Goal: Task Accomplishment & Management: Complete application form

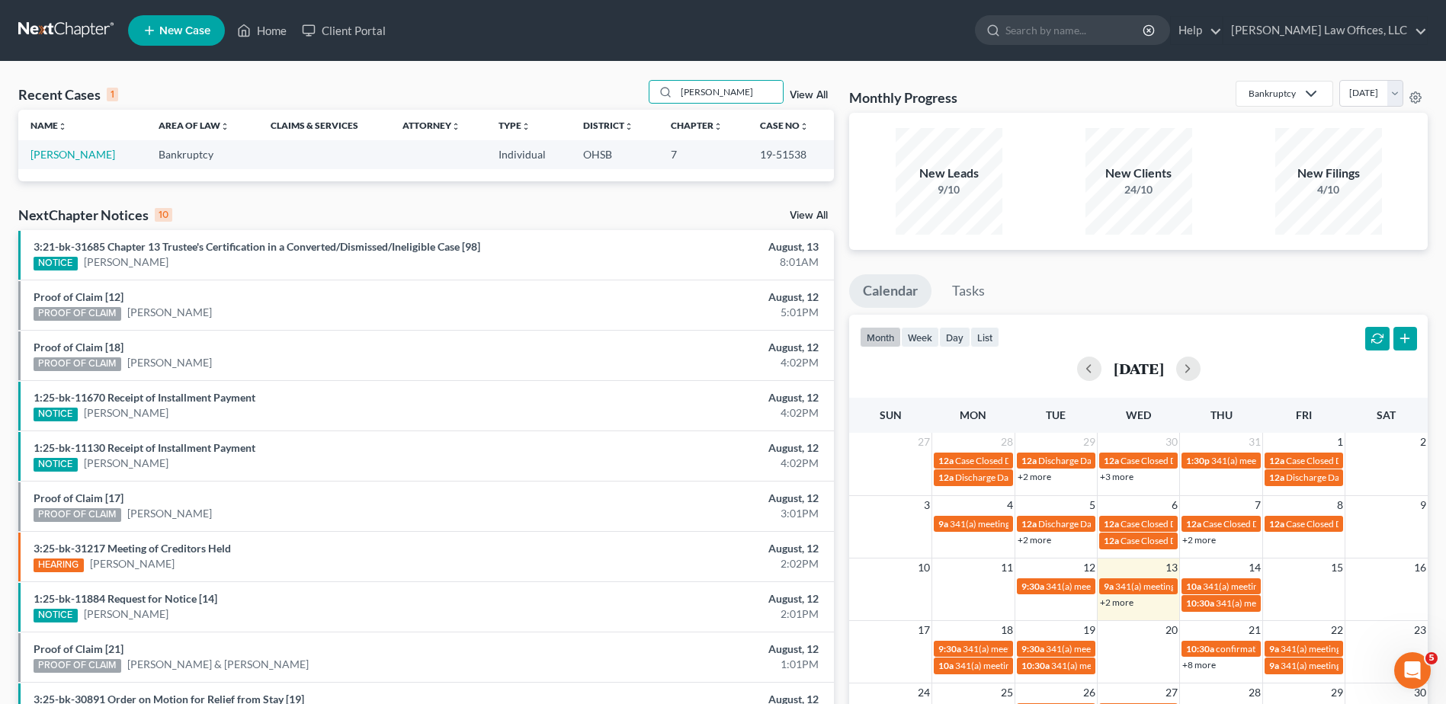
drag, startPoint x: 648, startPoint y: 91, endPoint x: 591, endPoint y: 91, distance: 57.2
click at [591, 91] on div "Recent Cases 1 [PERSON_NAME] View All" at bounding box center [426, 95] width 816 height 30
type input "wall"
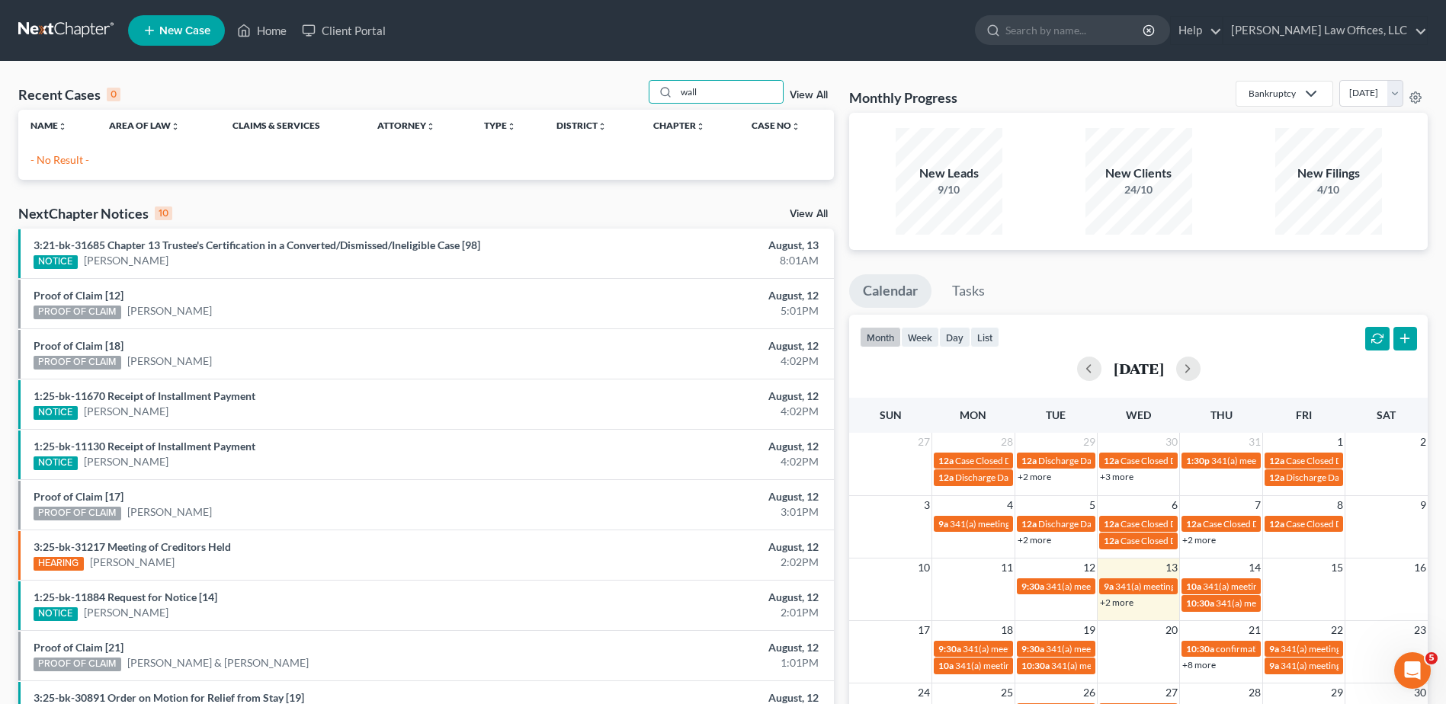
click at [810, 92] on link "View All" at bounding box center [809, 95] width 38 height 11
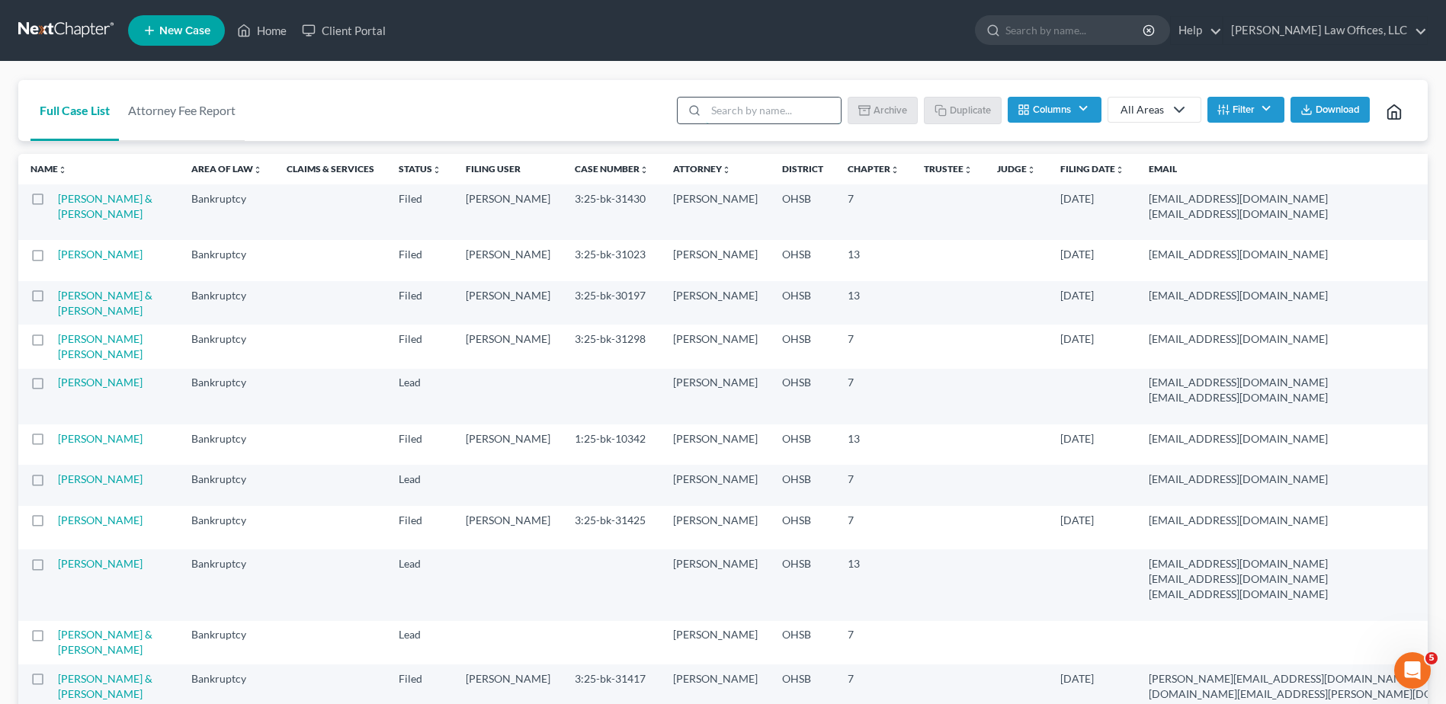
click at [749, 113] on input "search" at bounding box center [773, 111] width 135 height 26
type input "template"
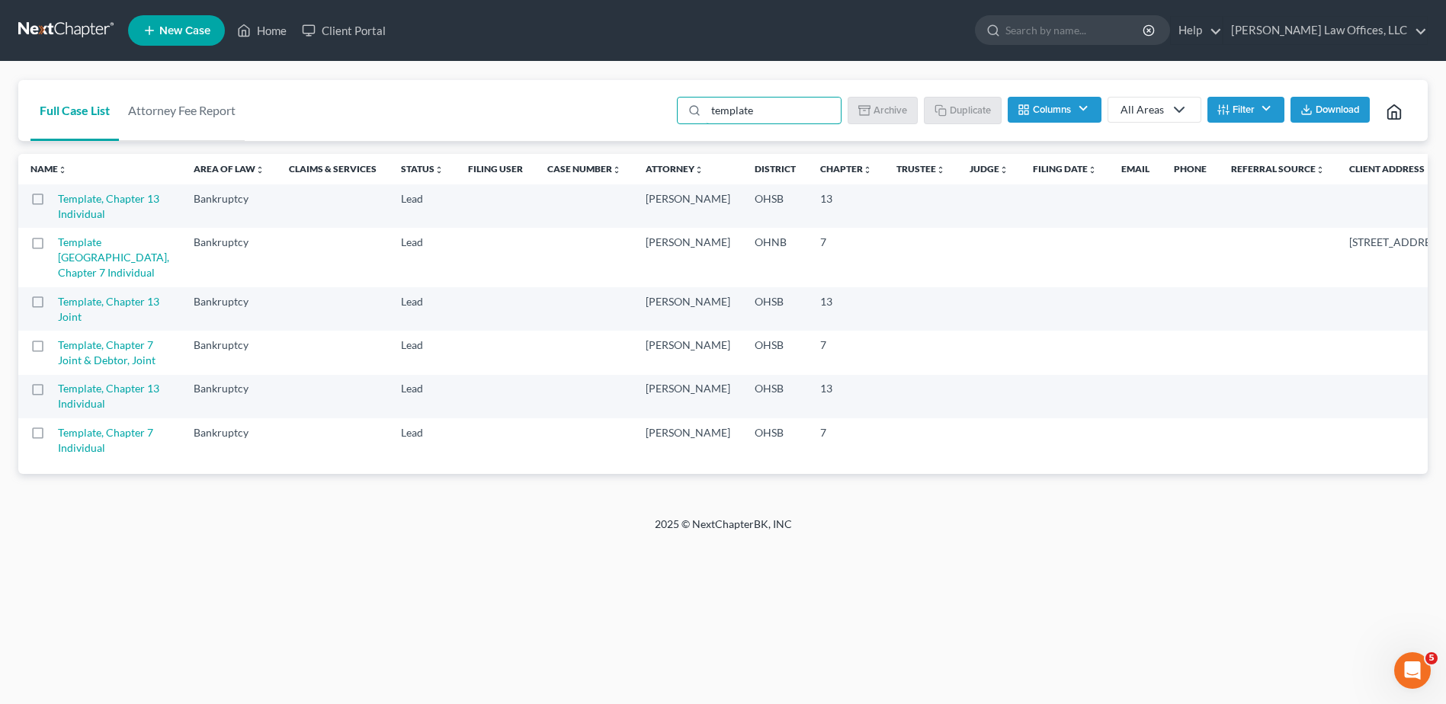
click at [52, 203] on label at bounding box center [52, 203] width 0 height 0
click at [58, 197] on input "checkbox" at bounding box center [63, 196] width 10 height 10
click at [964, 112] on button "Duplicate" at bounding box center [963, 110] width 76 height 26
checkbox input "false"
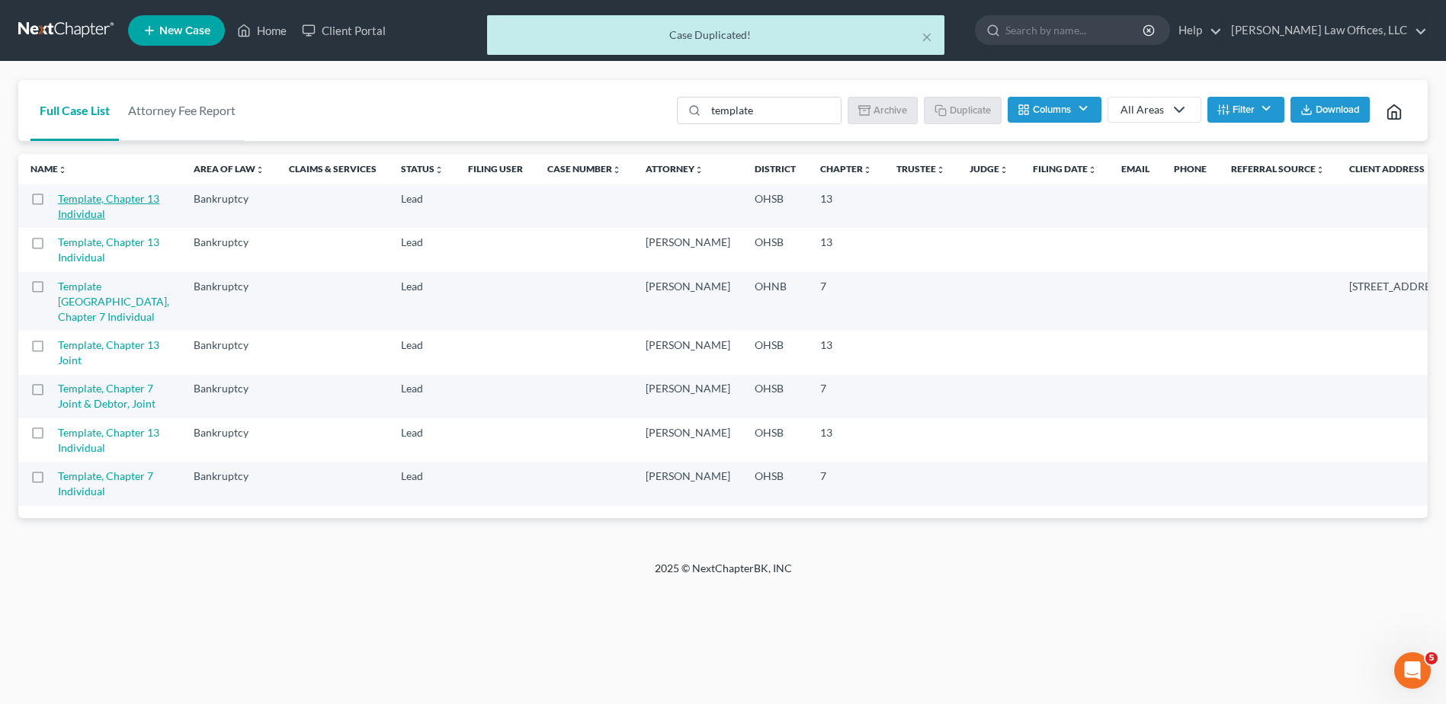
click at [75, 200] on link "Template, Chapter 13 Individual" at bounding box center [108, 206] width 101 height 28
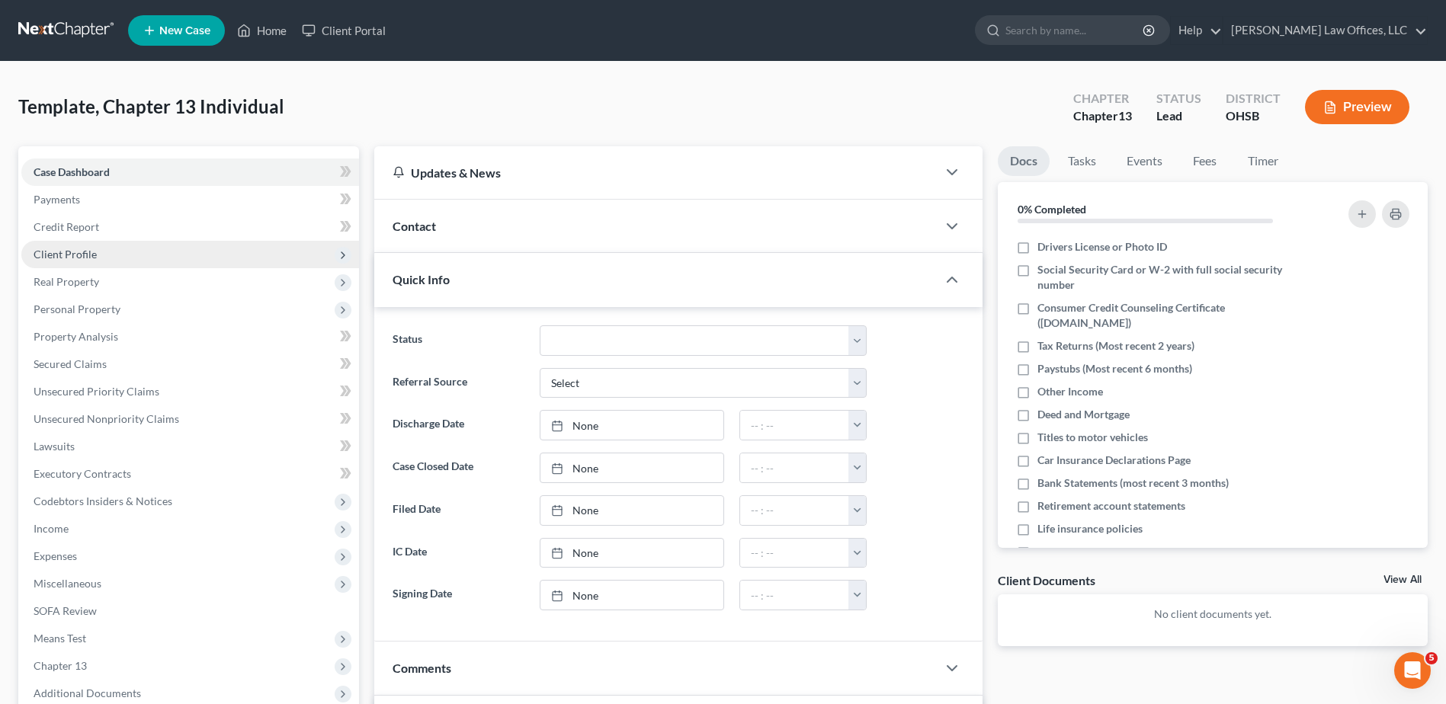
click at [79, 258] on span "Client Profile" at bounding box center [65, 254] width 63 height 13
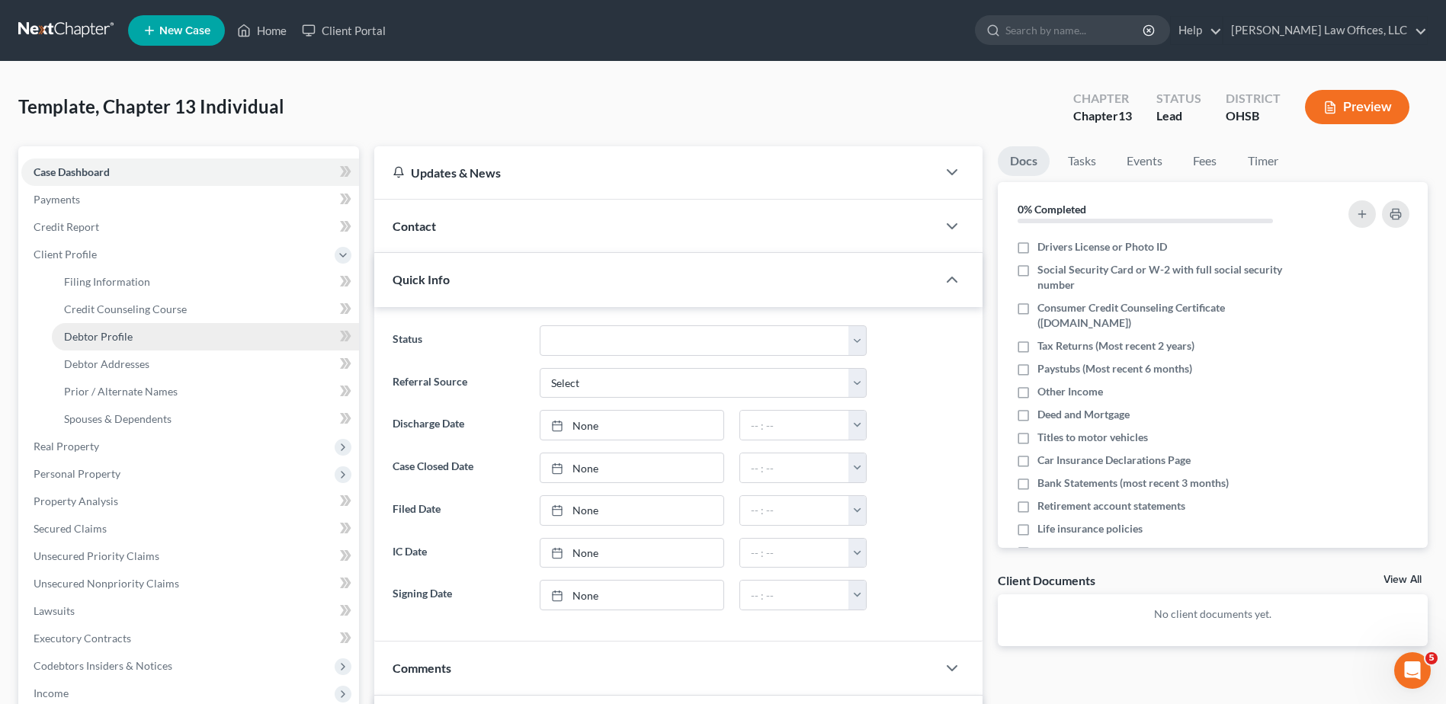
click at [107, 345] on link "Debtor Profile" at bounding box center [205, 336] width 307 height 27
select select "0"
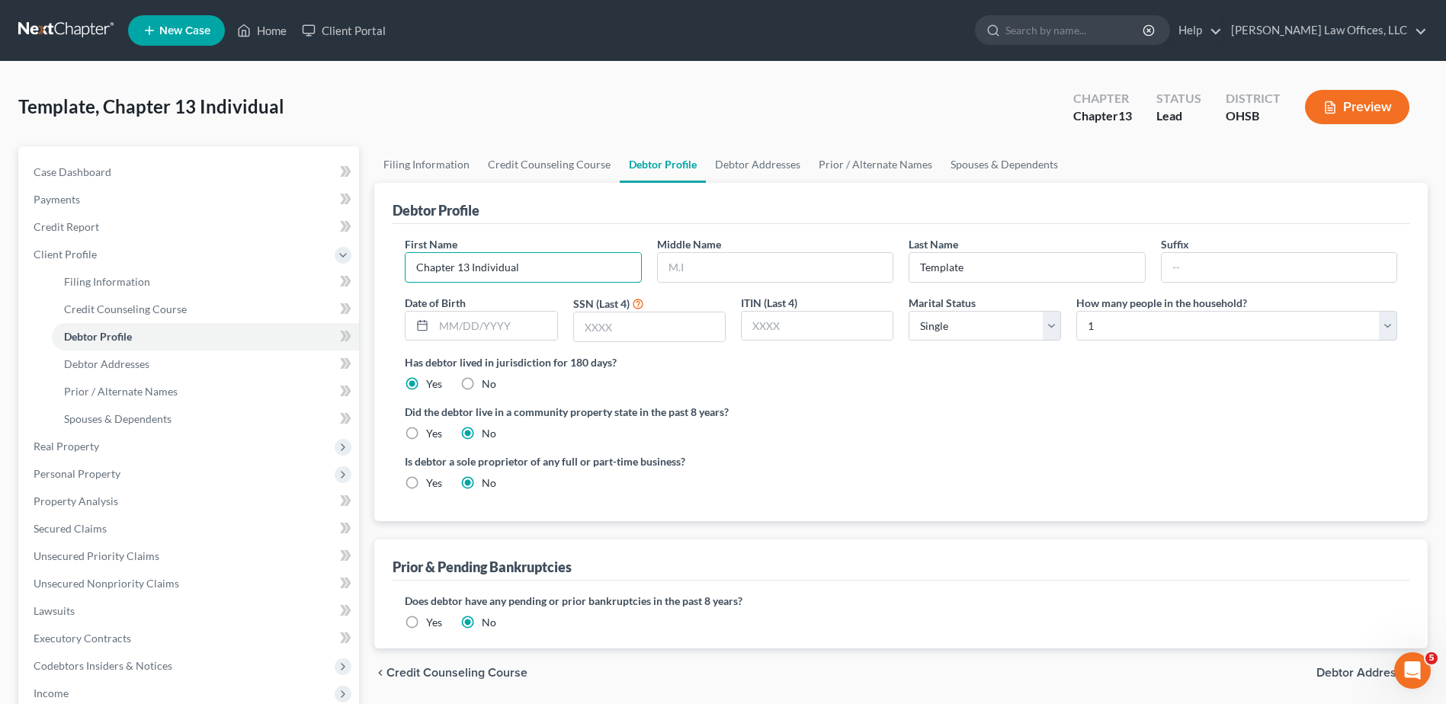
drag, startPoint x: 542, startPoint y: 264, endPoint x: 372, endPoint y: 263, distance: 170.0
click at [372, 263] on div "Filing Information Credit Counseling Course Debtor Profile Debtor Addresses Pri…" at bounding box center [901, 559] width 1069 height 826
type input "[PERSON_NAME]"
type input "A."
type input "Wall"
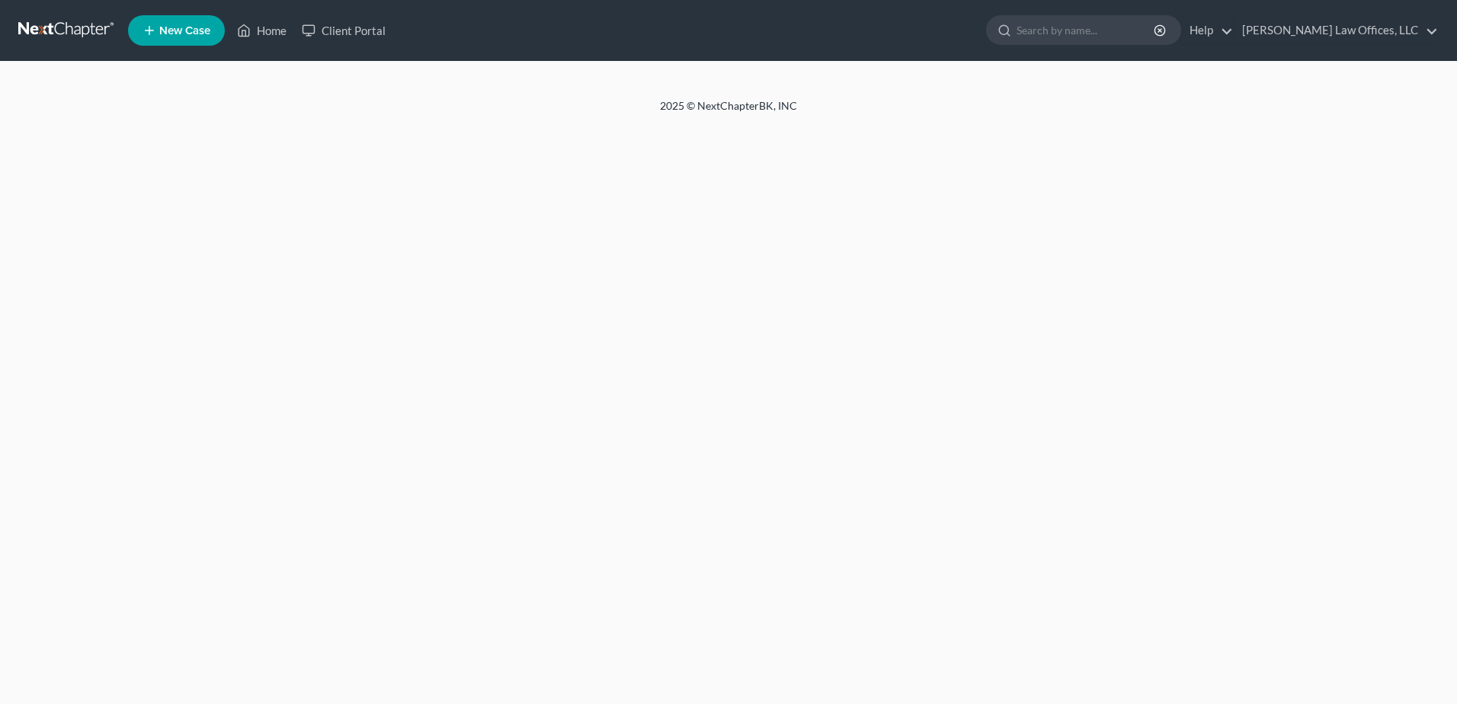
select select "0"
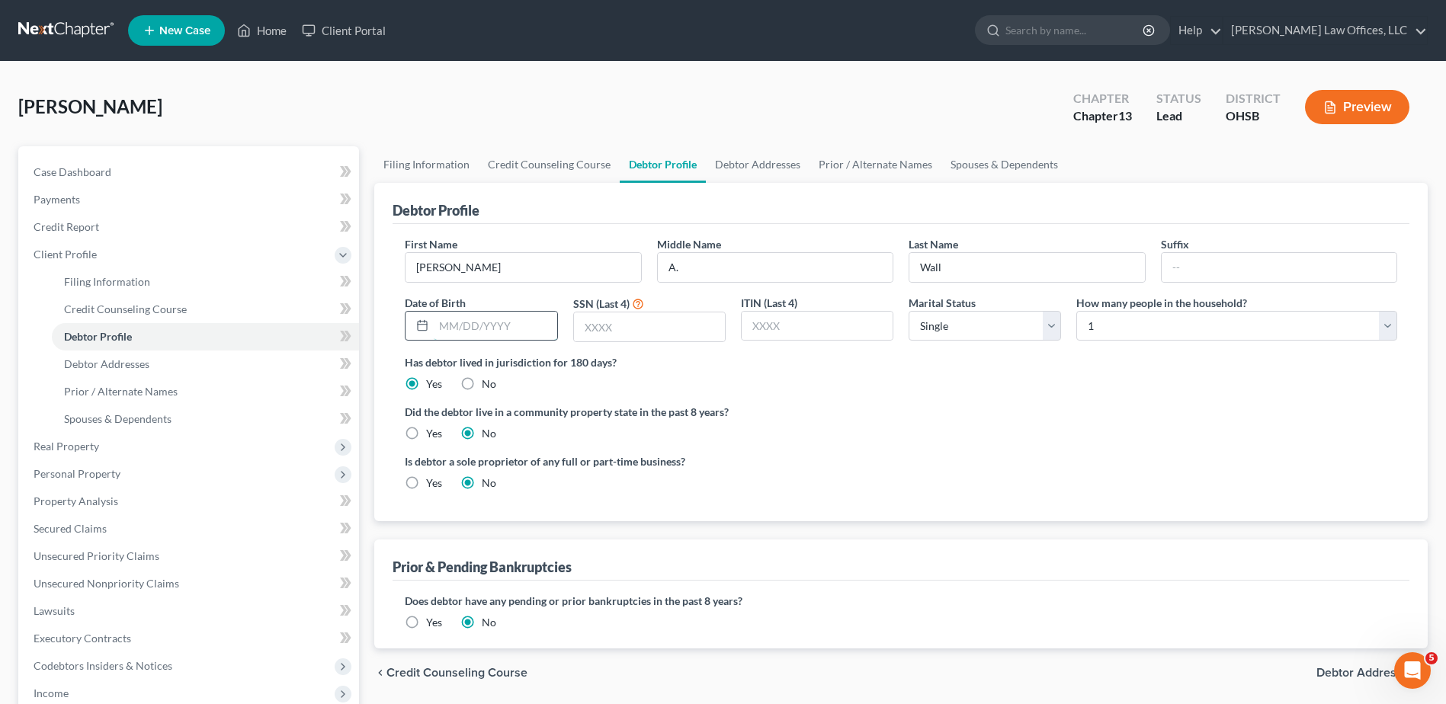
click at [441, 321] on input "text" at bounding box center [495, 326] width 123 height 29
type input "[DATE]"
click at [640, 332] on input "text" at bounding box center [649, 327] width 151 height 29
type input "5646"
click at [936, 325] on select "Select Single Married Separated Divorced Widowed" at bounding box center [985, 326] width 152 height 30
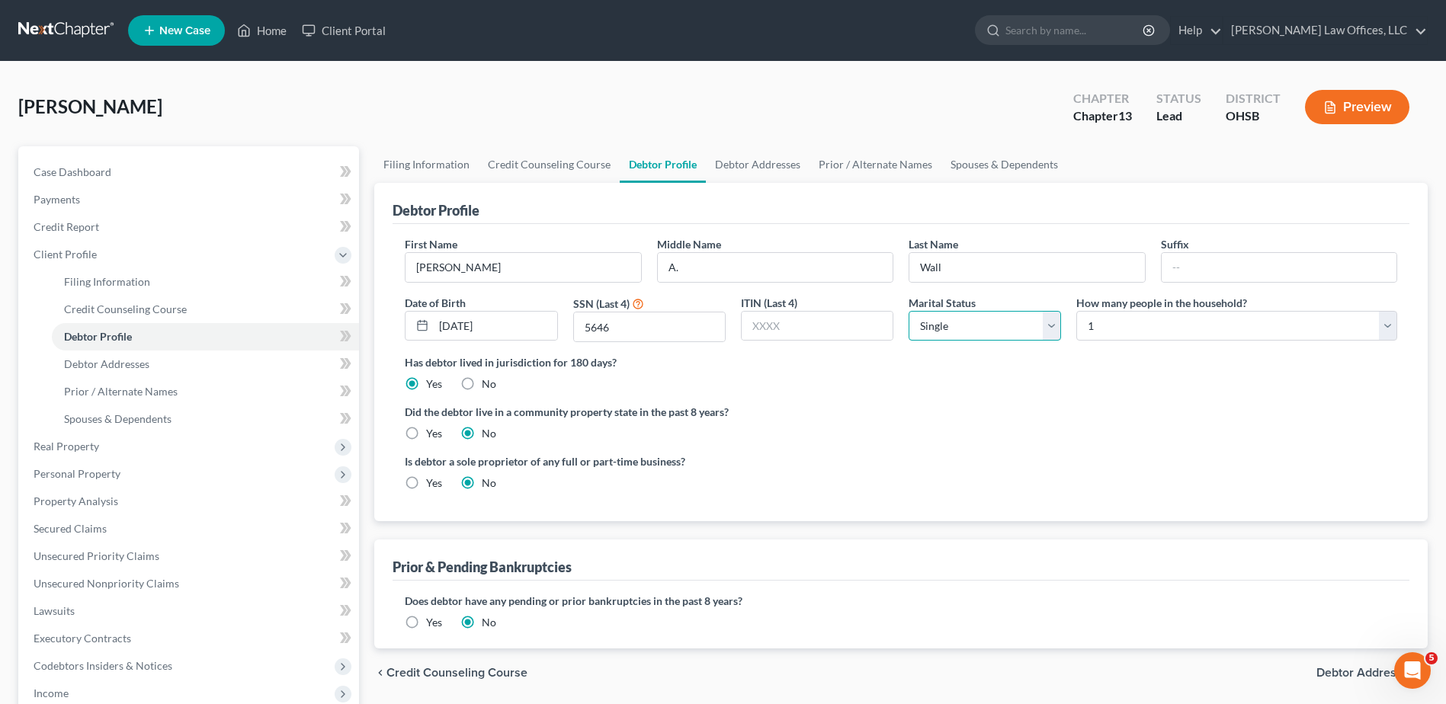
select select "4"
click at [909, 311] on select "Select Single Married Separated Divorced Widowed" at bounding box center [985, 326] width 152 height 30
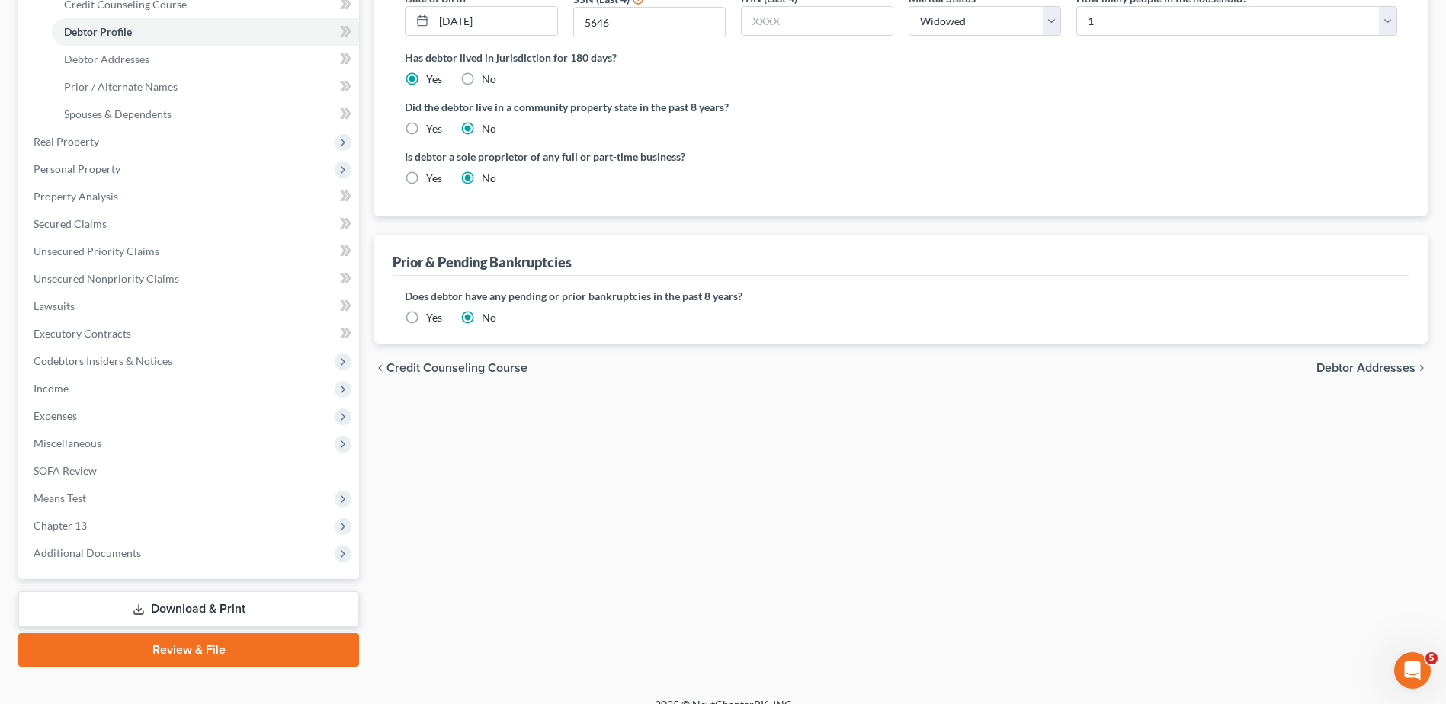
click at [1337, 370] on span "Debtor Addresses" at bounding box center [1365, 368] width 99 height 12
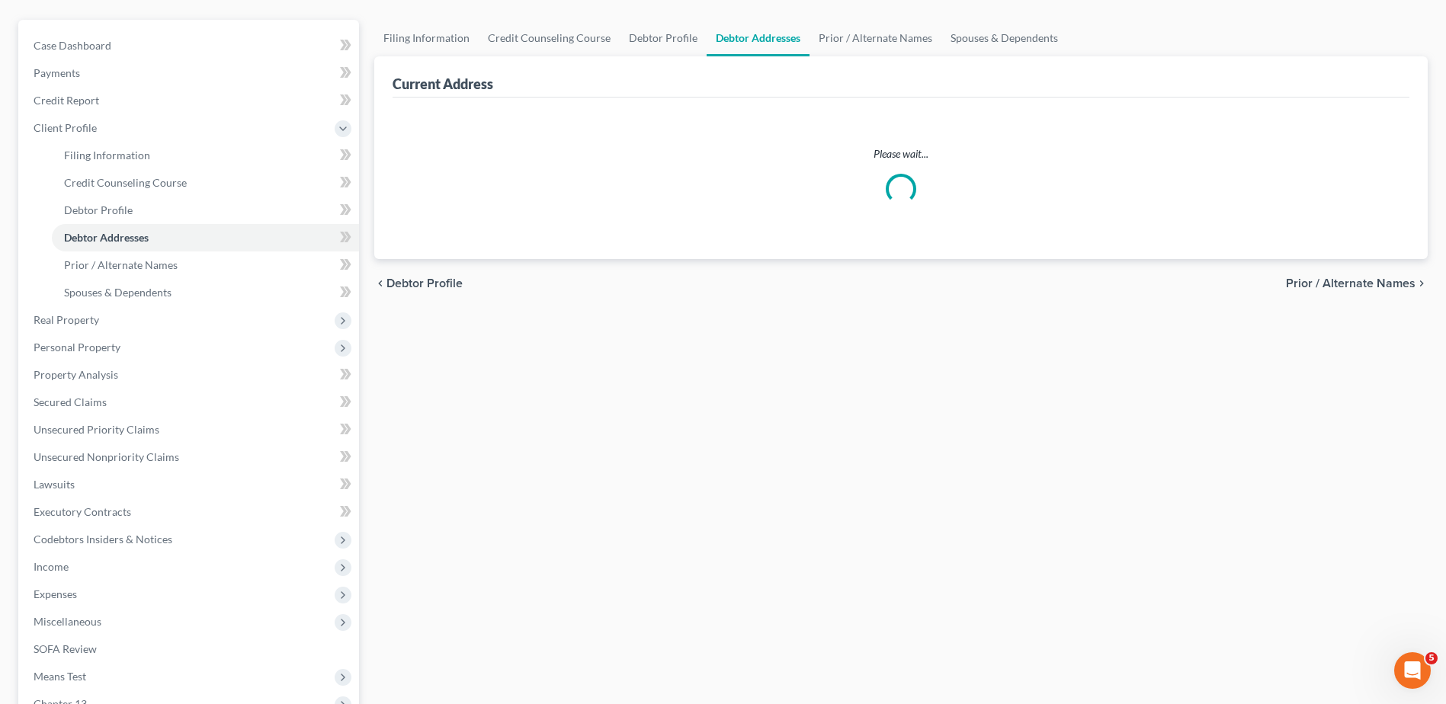
select select "0"
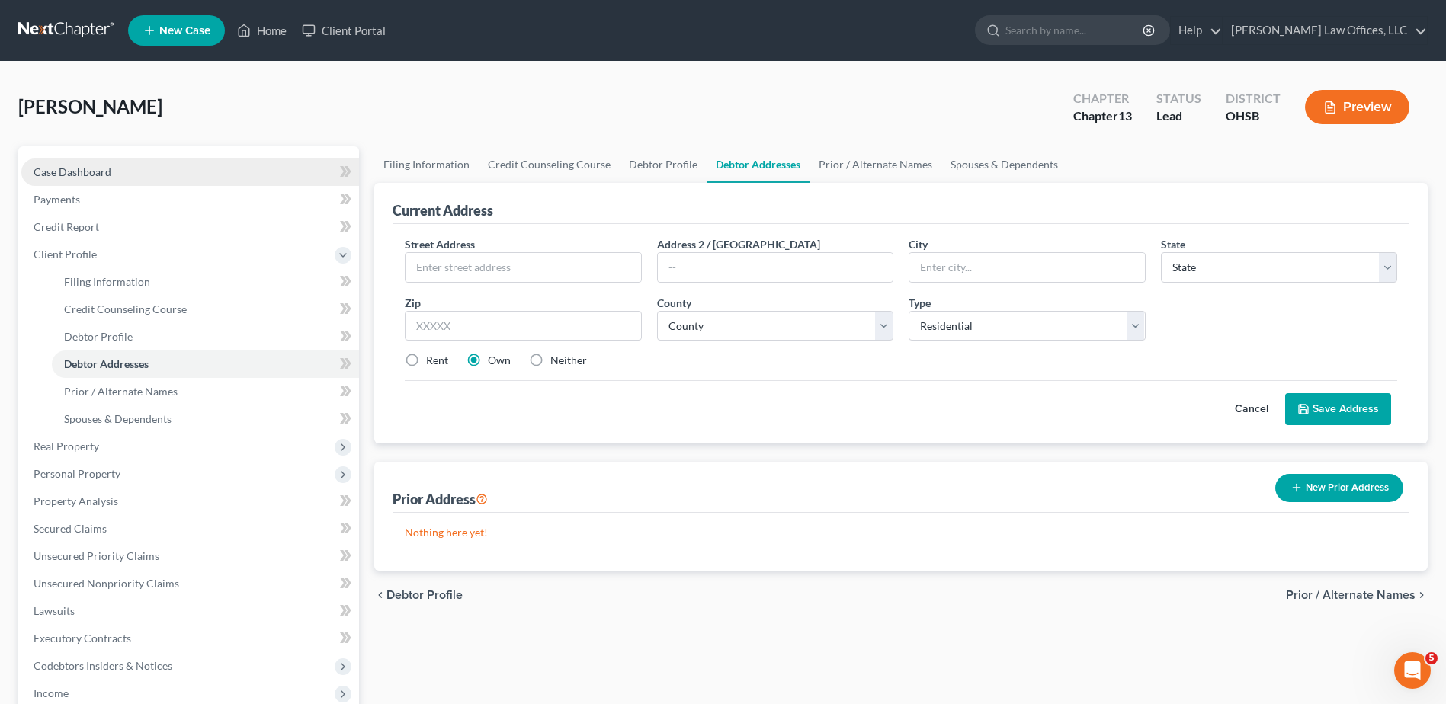
click at [91, 172] on span "Case Dashboard" at bounding box center [73, 171] width 78 height 13
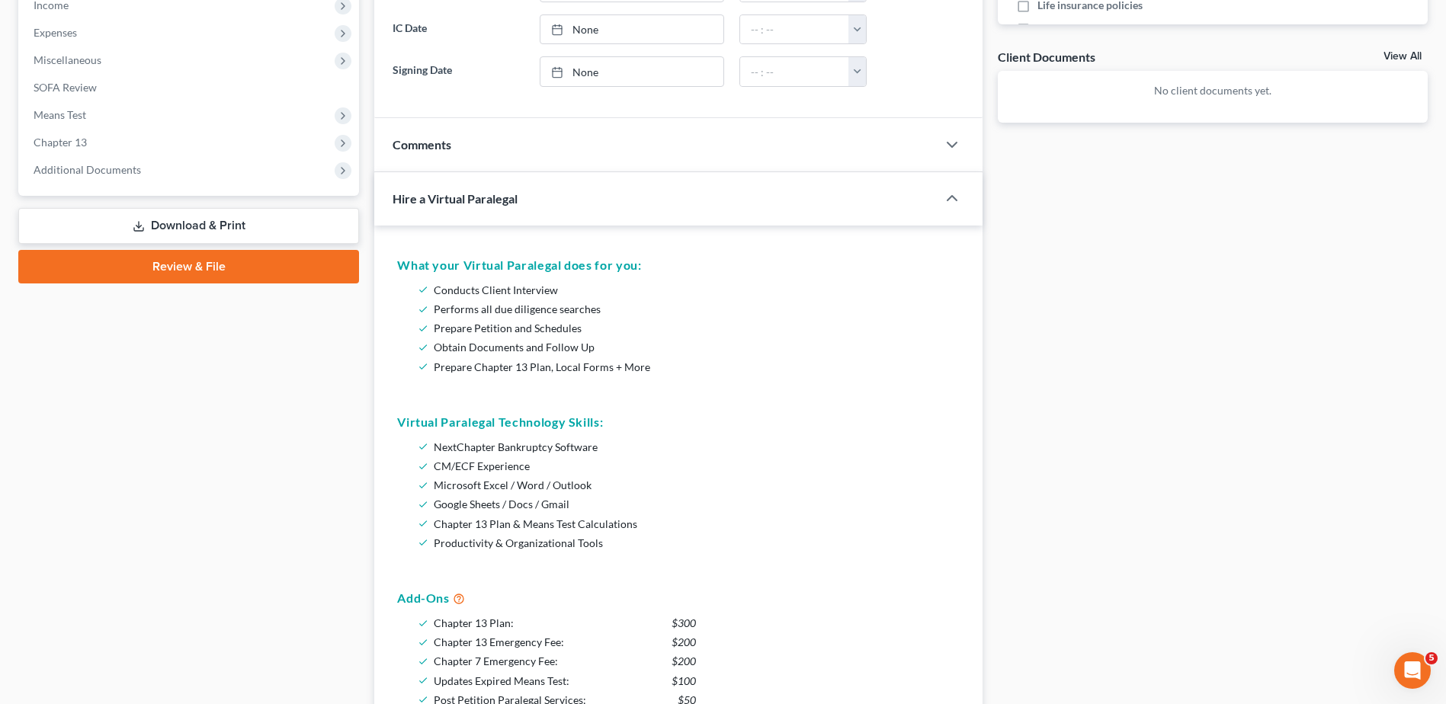
scroll to position [534, 0]
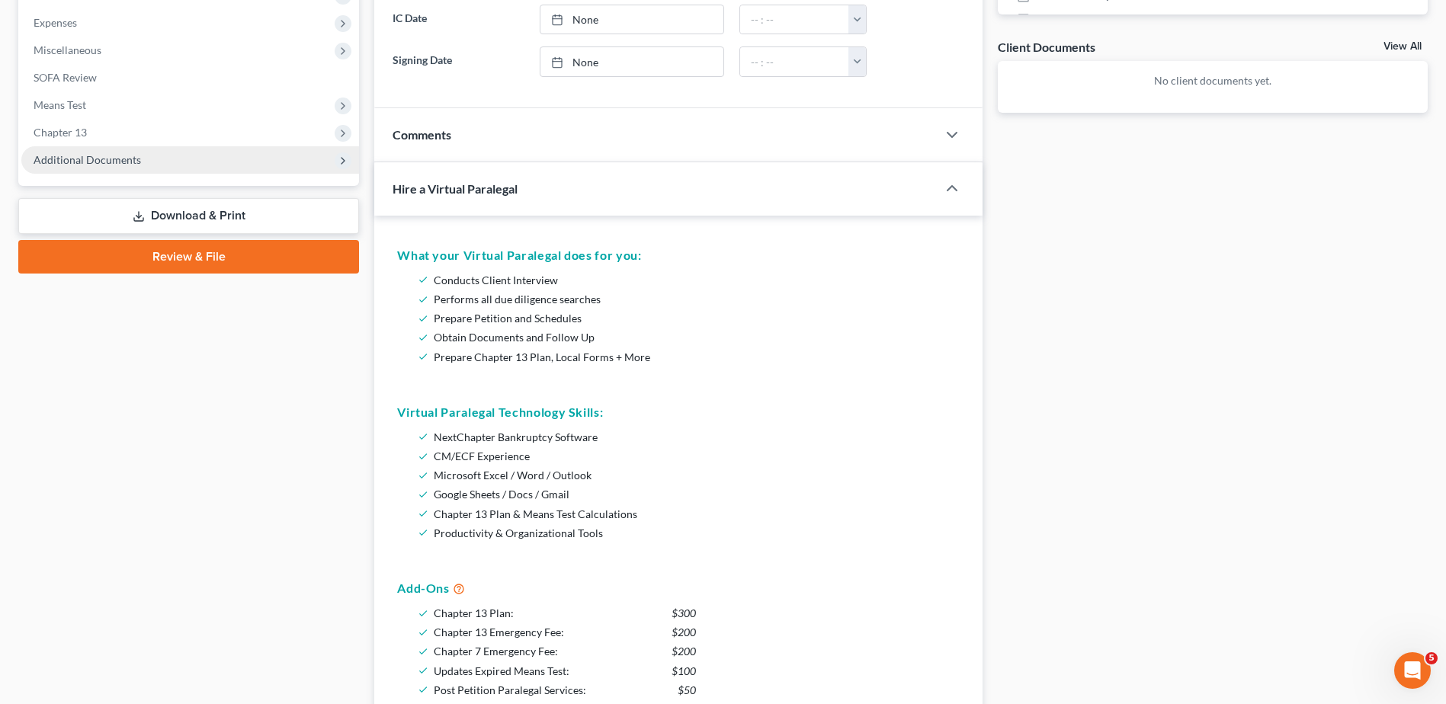
click at [84, 158] on span "Additional Documents" at bounding box center [87, 159] width 107 height 13
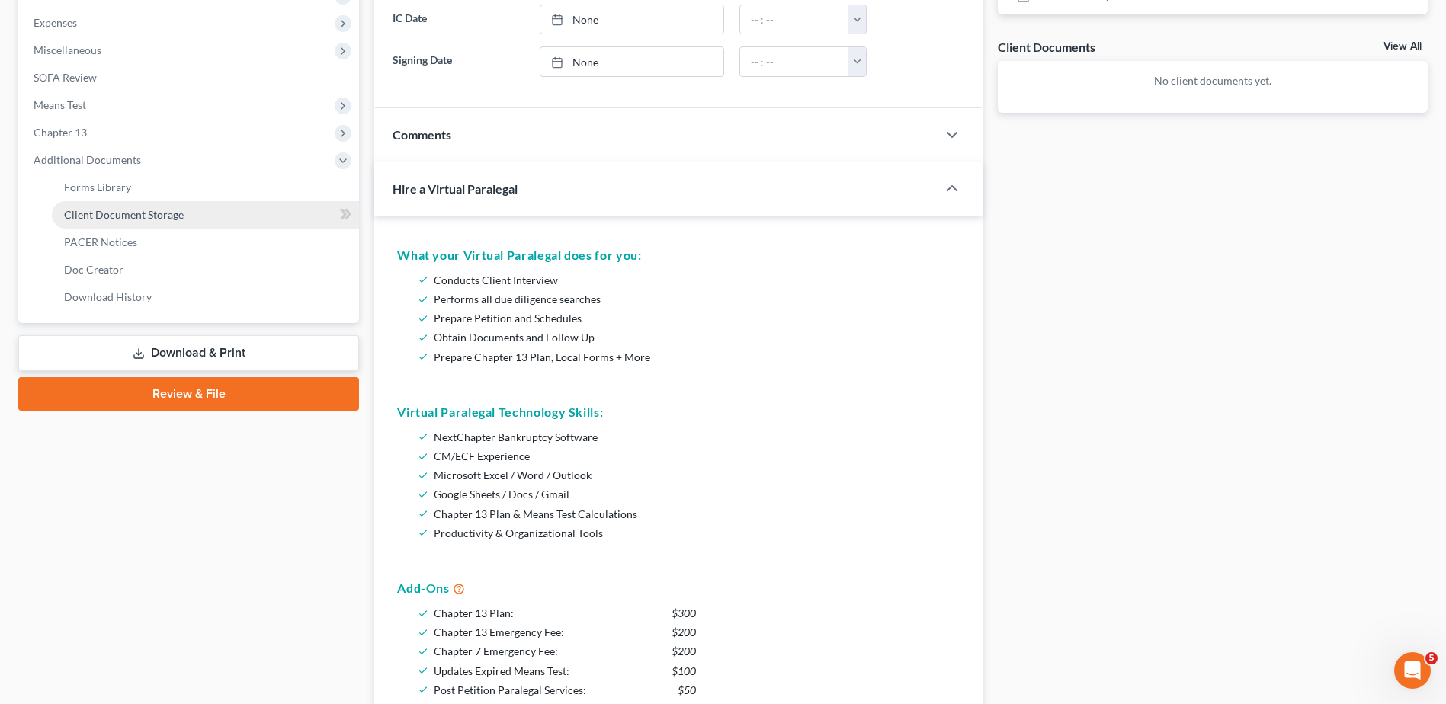
click at [83, 208] on span "Client Document Storage" at bounding box center [124, 214] width 120 height 13
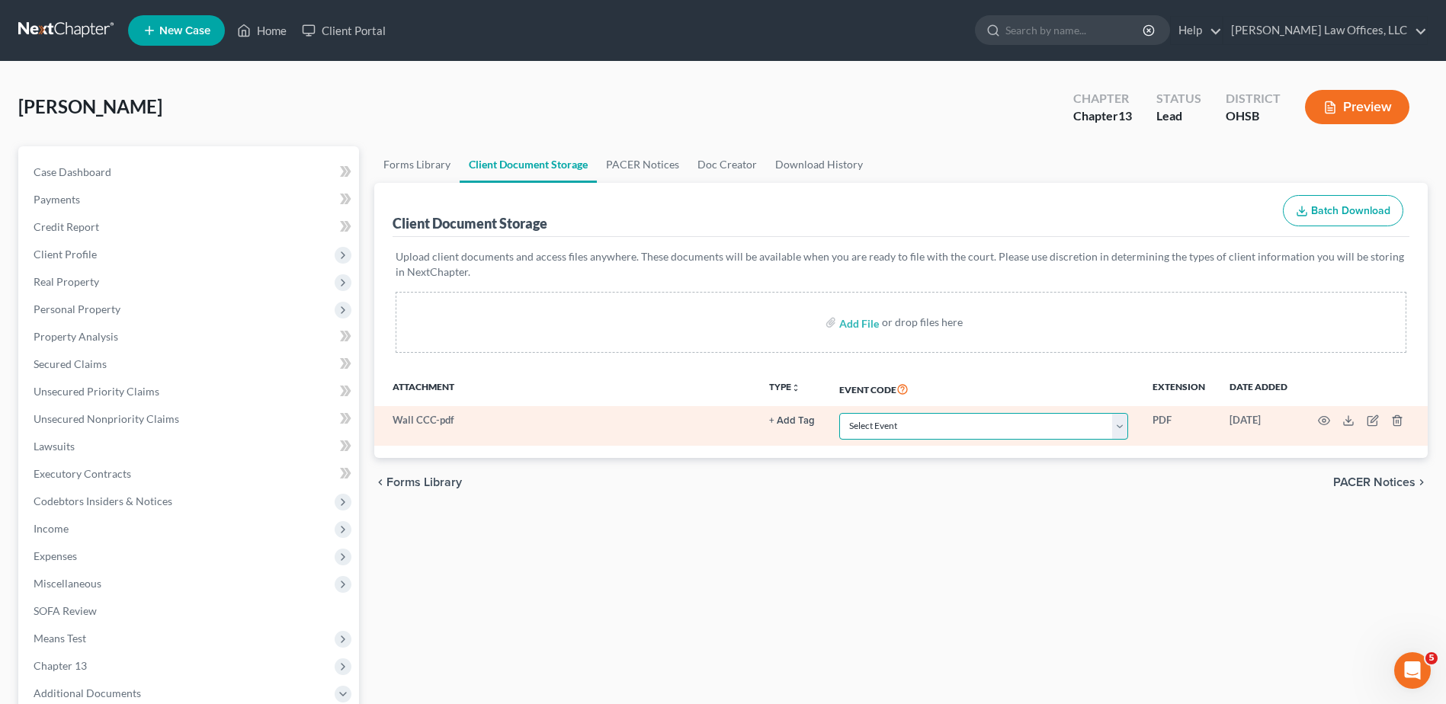
click at [844, 426] on select "Select Event 20 Largest Unsecured Creditors Amended Document Amended List of Cr…" at bounding box center [983, 426] width 289 height 27
select select "7"
click at [839, 413] on select "Select Event 20 Largest Unsecured Creditors Amended Document Amended List of Cr…" at bounding box center [983, 426] width 289 height 27
click at [795, 422] on button "+ Add Tag" at bounding box center [792, 421] width 46 height 10
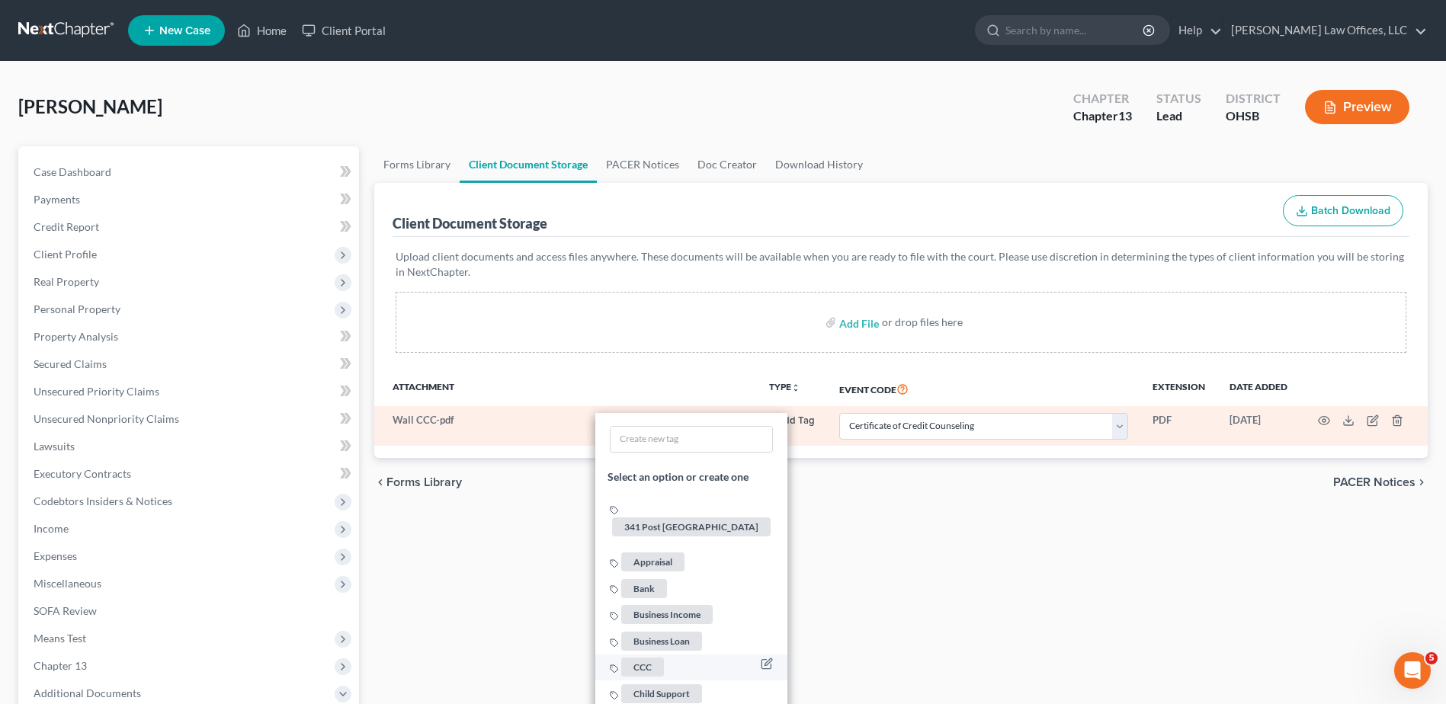
click at [652, 658] on span "CCC" at bounding box center [642, 667] width 43 height 19
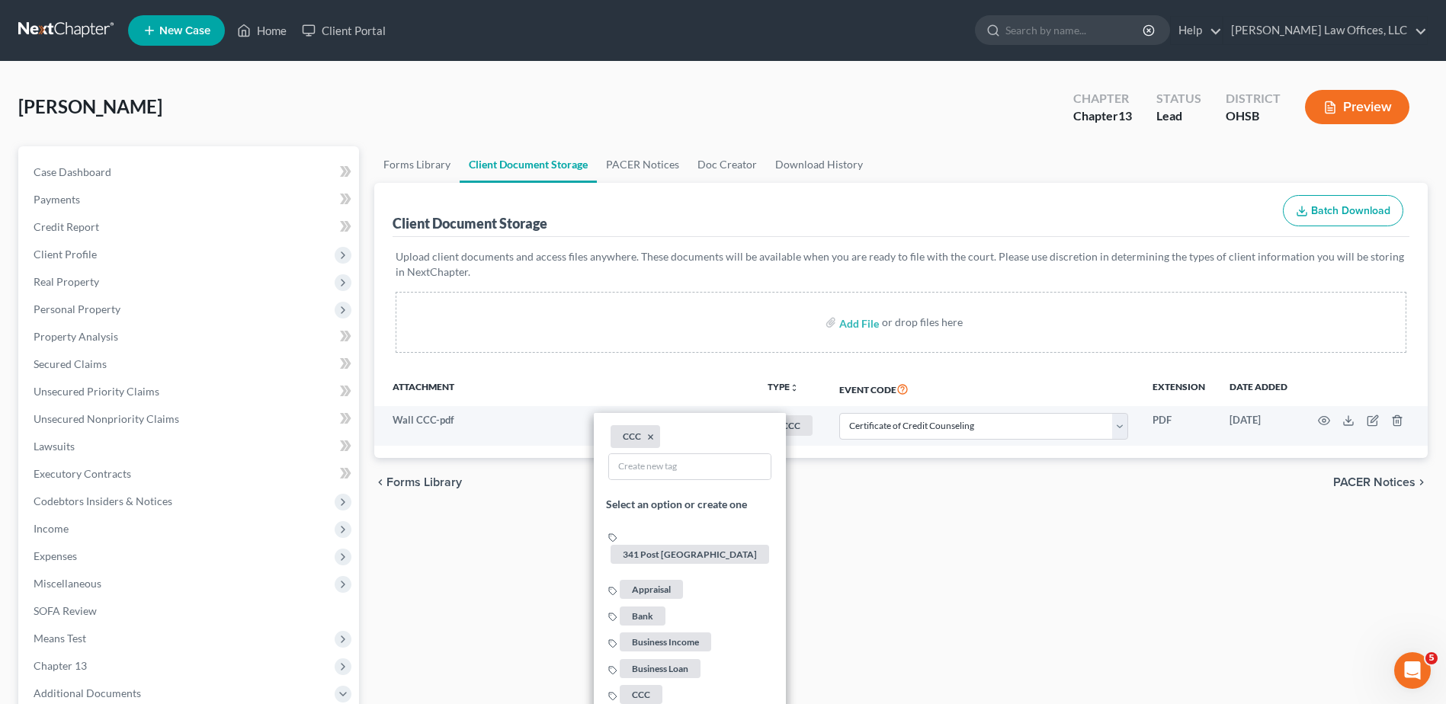
click at [874, 576] on div "Forms Library Client Document Storage PACER Notices Doc Creator Download Histor…" at bounding box center [901, 545] width 1069 height 798
